Goal: Find specific page/section: Find specific page/section

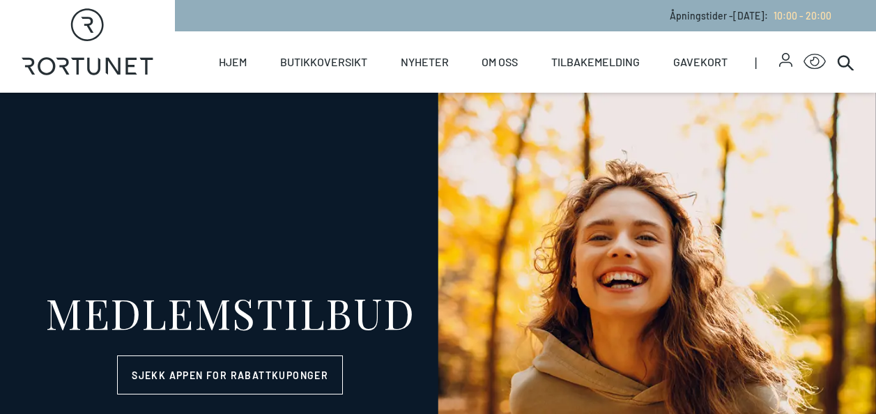
select select "NO"
click at [162, 148] on div "MEDLEMSTILBUD Sjekk appen for rabattkuponger VELKOMMEN HIT Ta turen for en hygg…" at bounding box center [438, 343] width 876 height 500
click at [838, 61] on circle at bounding box center [843, 61] width 10 height 10
click at [840, 59] on icon at bounding box center [845, 62] width 17 height 17
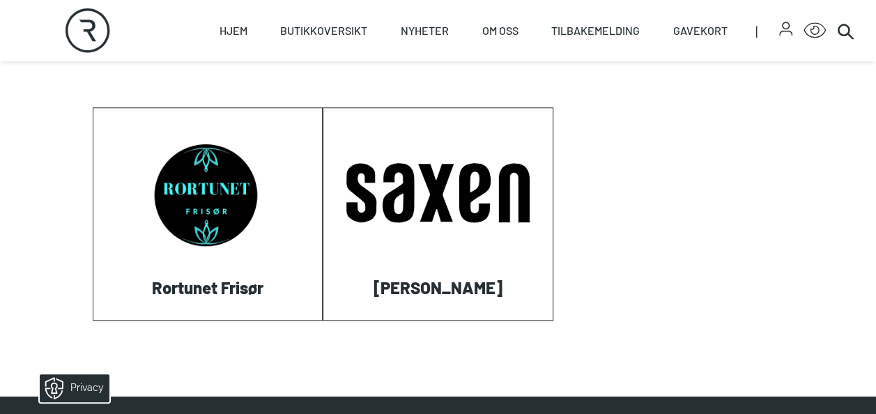
scroll to position [549, 0]
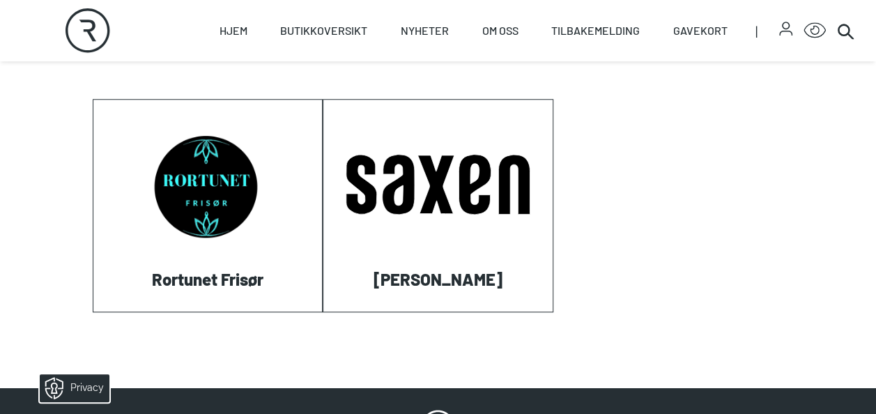
click at [93, 311] on link "Visit: Rortunet Frisør" at bounding box center [93, 311] width 0 height 0
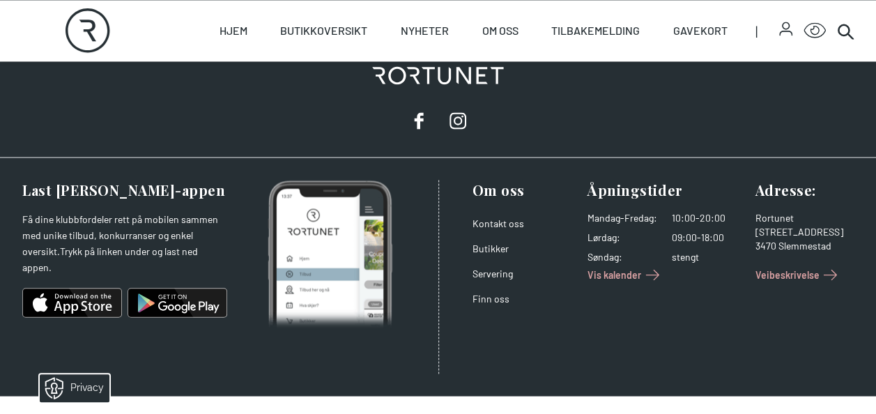
scroll to position [1143, 0]
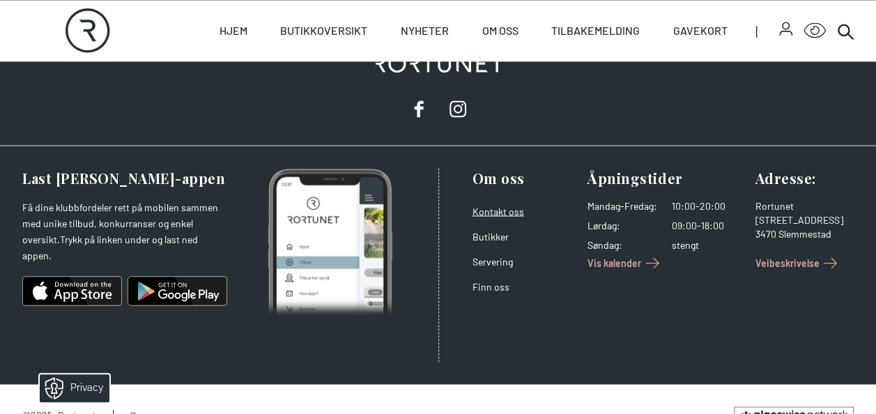
click at [500, 208] on link "Kontakt oss" at bounding box center [498, 211] width 52 height 12
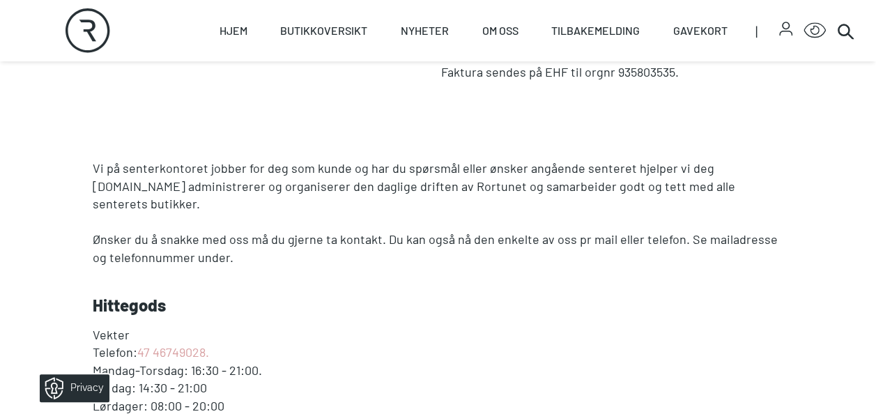
scroll to position [474, 0]
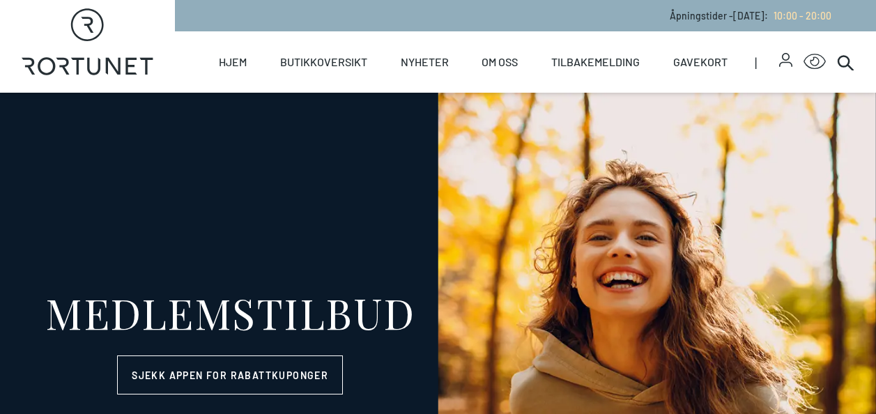
select select "NO"
